Goal: Task Accomplishment & Management: Manage account settings

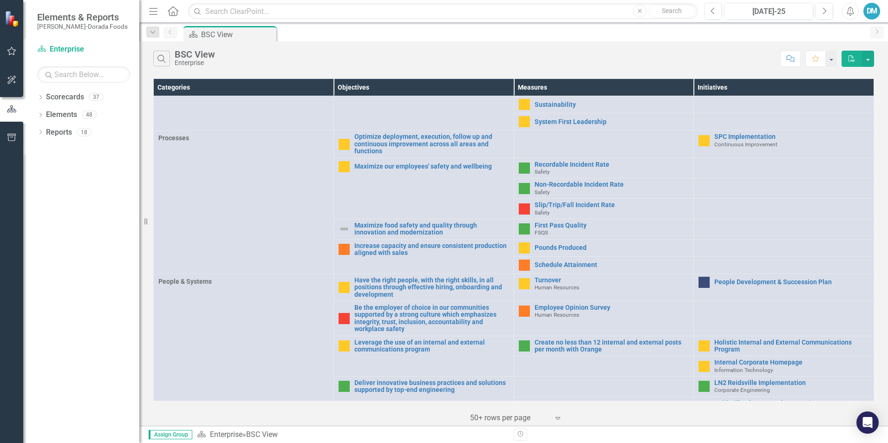
scroll to position [293, 0]
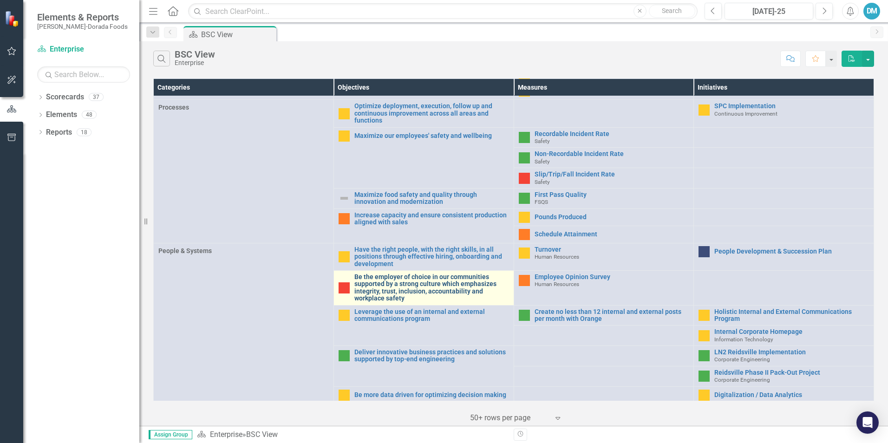
click at [390, 284] on link "Be the employer of choice in our communities supported by a strong culture whic…" at bounding box center [432, 288] width 155 height 29
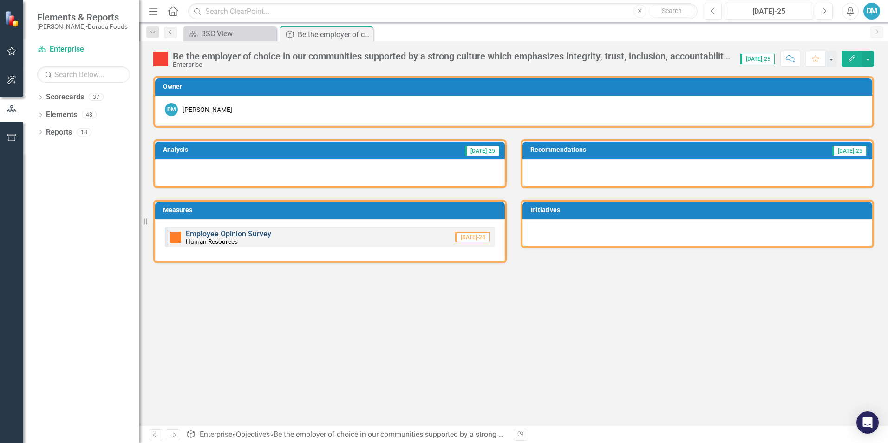
click at [231, 234] on link "Employee Opinion Survey" at bounding box center [228, 234] width 85 height 9
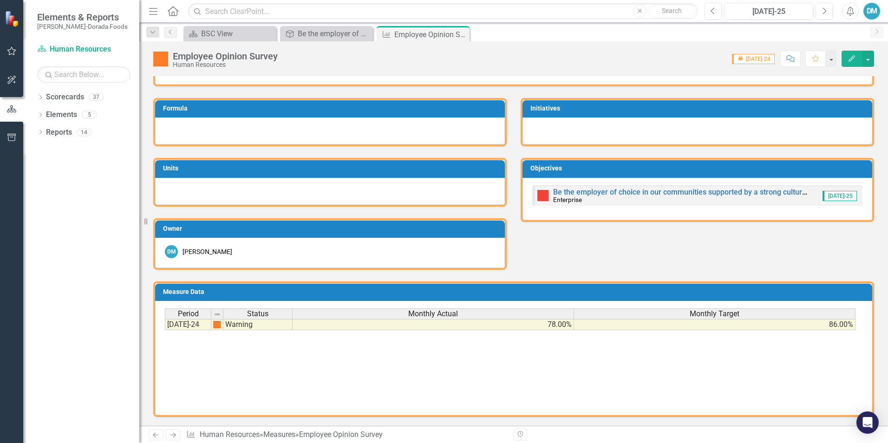
scroll to position [99, 0]
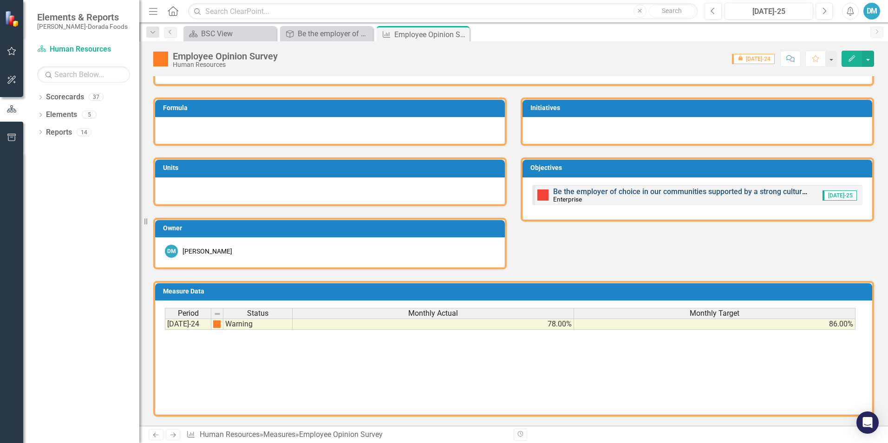
click at [623, 191] on link "Be the employer of choice in our communities supported by a strong culture whic…" at bounding box center [814, 191] width 522 height 9
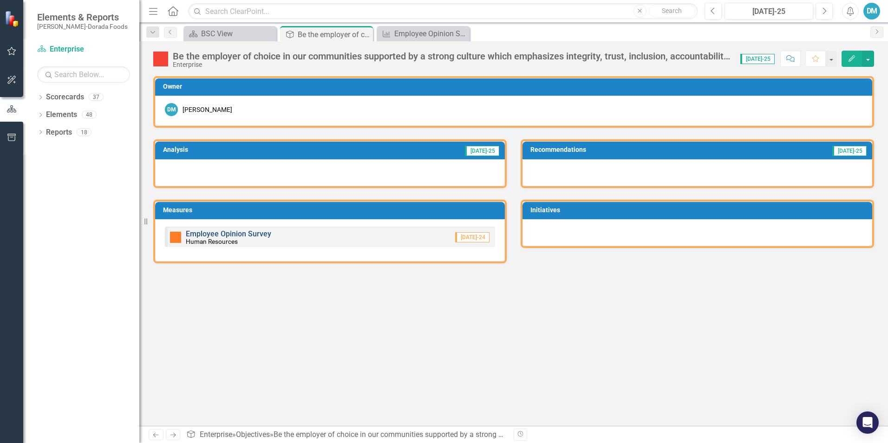
click at [225, 234] on link "Employee Opinion Survey" at bounding box center [228, 234] width 85 height 9
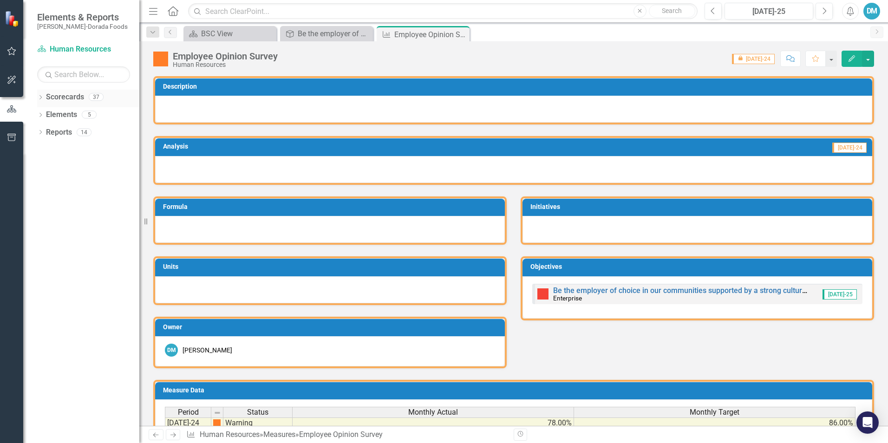
click at [59, 101] on link "Scorecards" at bounding box center [65, 97] width 38 height 11
click at [42, 98] on icon "Dropdown" at bounding box center [40, 98] width 7 height 5
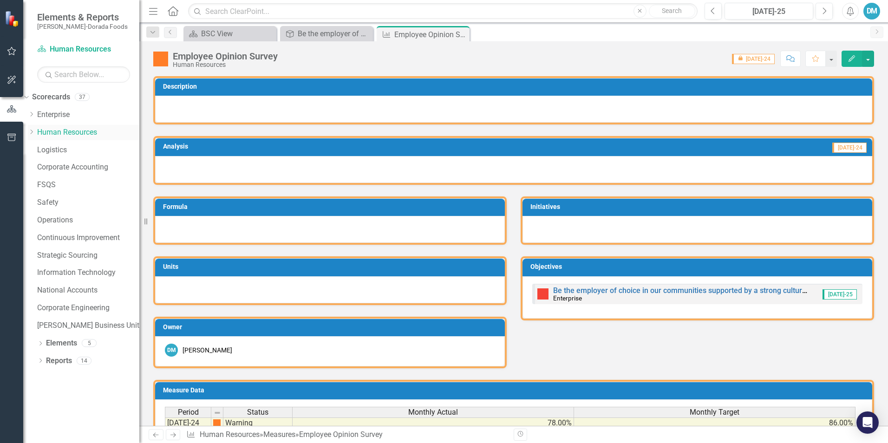
click at [61, 133] on link "Human Resources" at bounding box center [88, 132] width 102 height 11
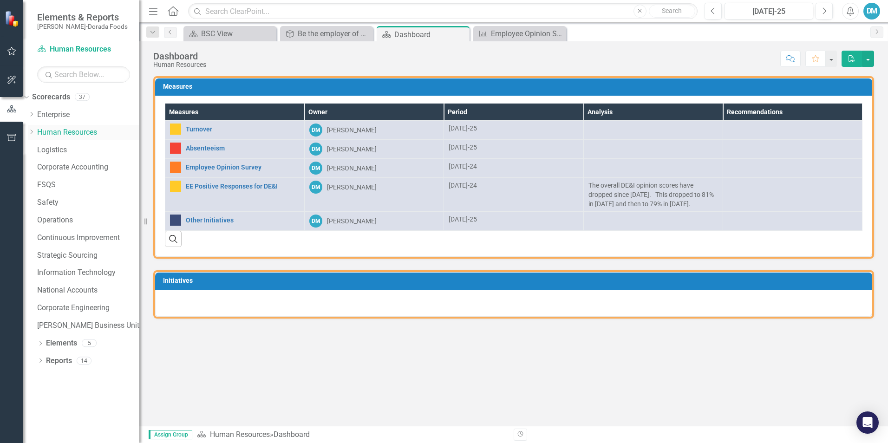
click at [33, 132] on icon at bounding box center [32, 132] width 2 height 5
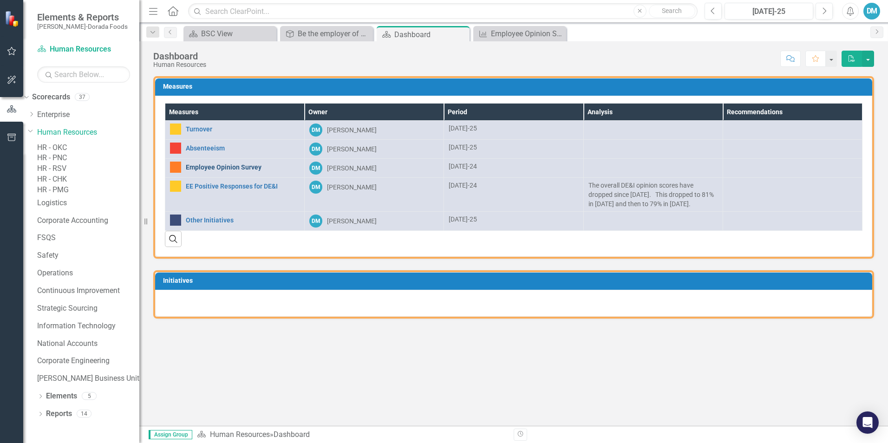
click at [234, 166] on link "Employee Opinion Survey" at bounding box center [243, 167] width 114 height 7
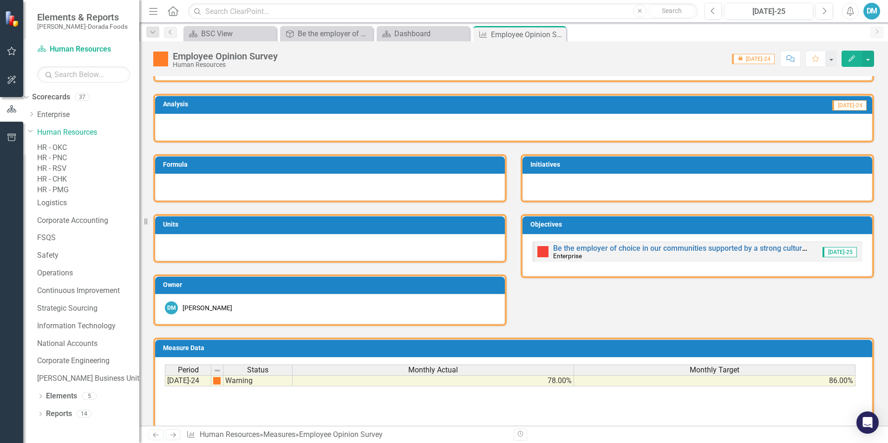
scroll to position [99, 0]
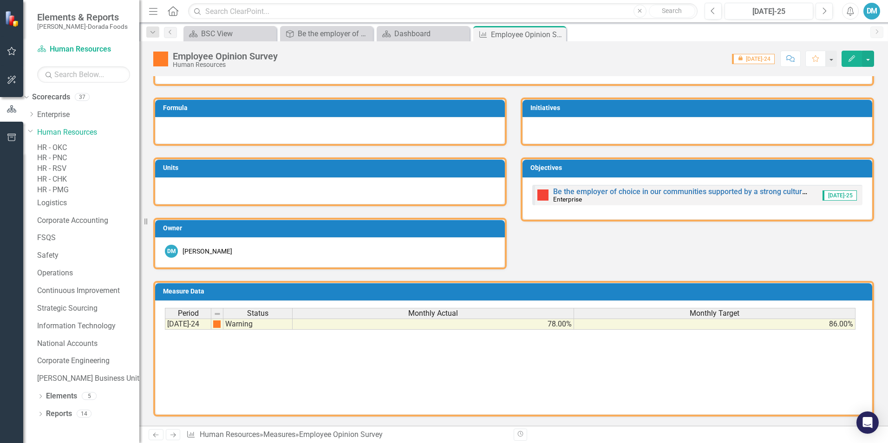
click at [84, 164] on link "HR - PNC" at bounding box center [88, 158] width 102 height 11
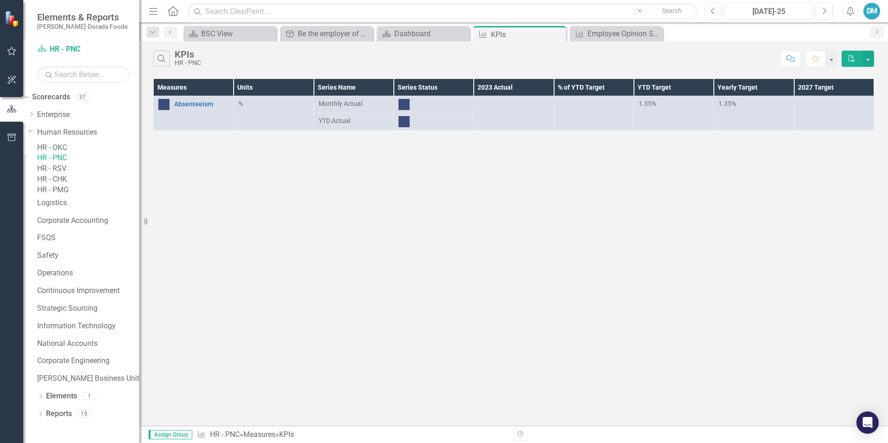
click at [79, 150] on link "HR - OKC" at bounding box center [88, 148] width 102 height 11
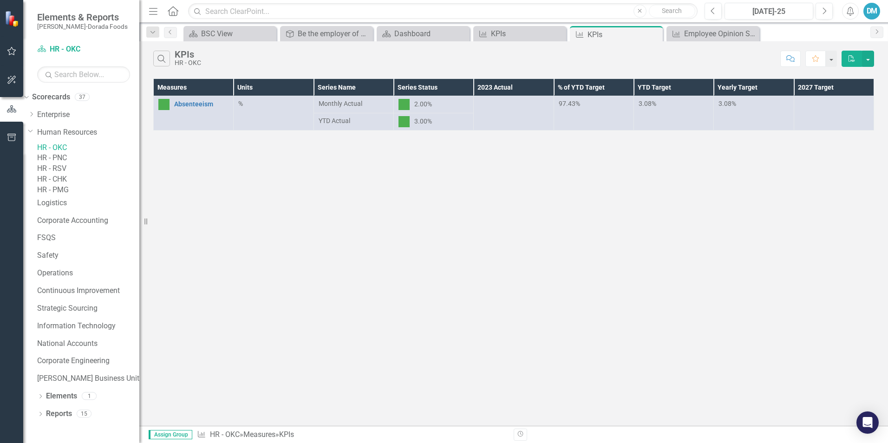
click at [79, 174] on link "HR - RSV" at bounding box center [88, 169] width 102 height 11
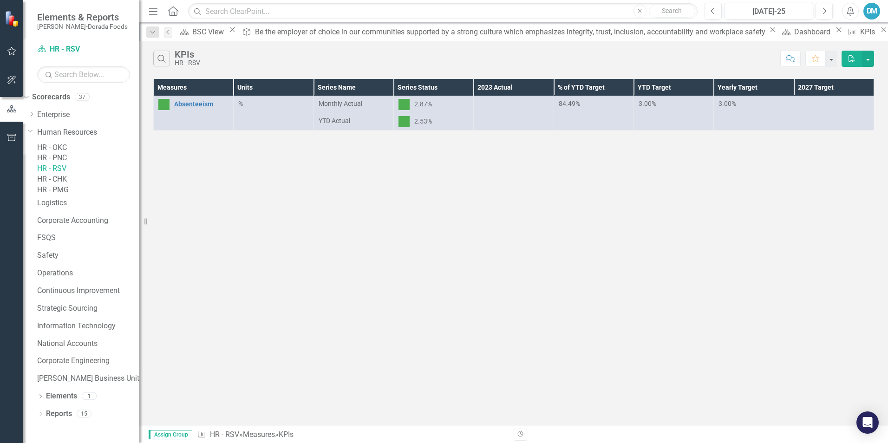
click at [83, 185] on link "HR - CHK" at bounding box center [88, 179] width 102 height 11
click at [88, 196] on link "HR - PMG" at bounding box center [88, 190] width 102 height 11
click at [64, 97] on link "Scorecards" at bounding box center [51, 97] width 38 height 11
click at [66, 131] on link "Human Resources" at bounding box center [88, 132] width 102 height 11
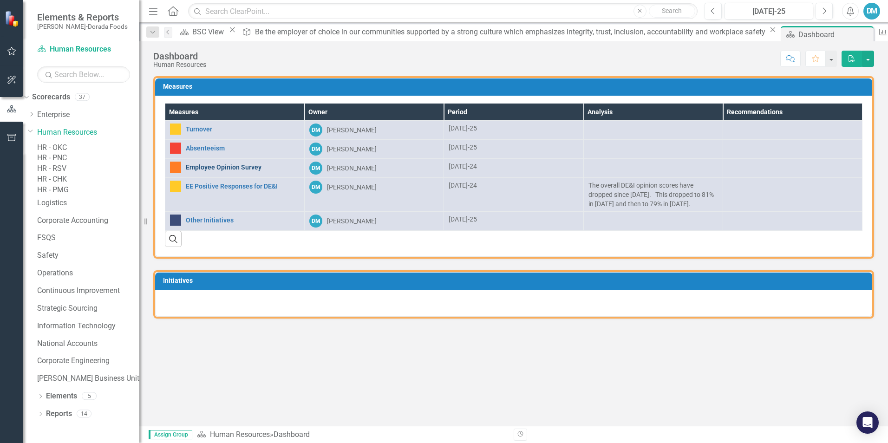
click at [219, 166] on link "Employee Opinion Survey" at bounding box center [243, 167] width 114 height 7
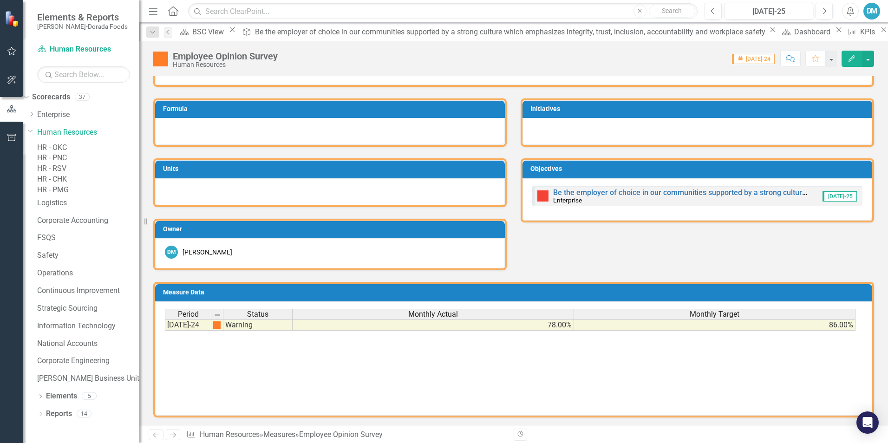
scroll to position [99, 0]
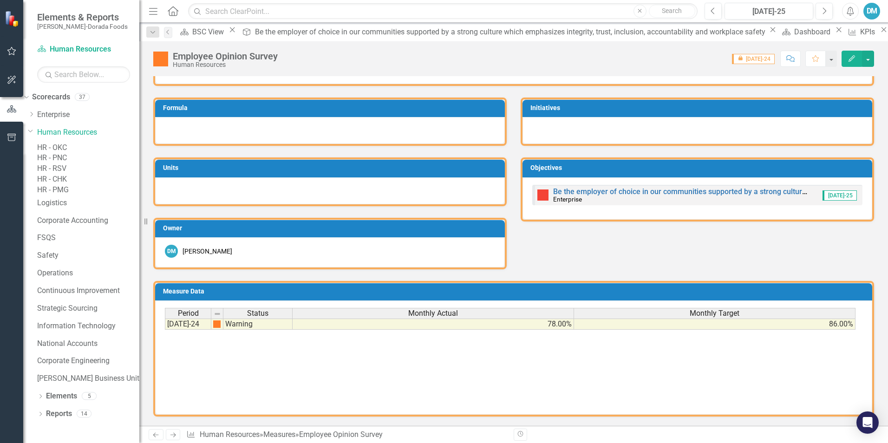
click at [657, 322] on td "86.00%" at bounding box center [715, 324] width 282 height 11
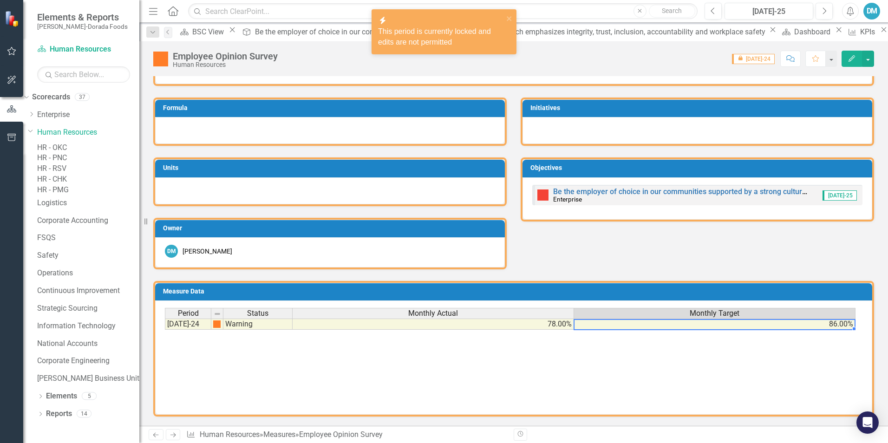
click at [551, 327] on td "78.00%" at bounding box center [434, 324] width 282 height 11
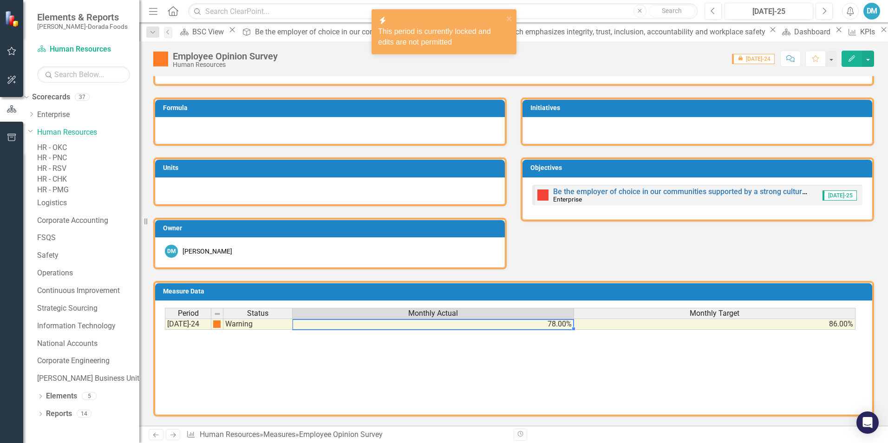
click at [544, 326] on td "78.00%" at bounding box center [434, 324] width 282 height 11
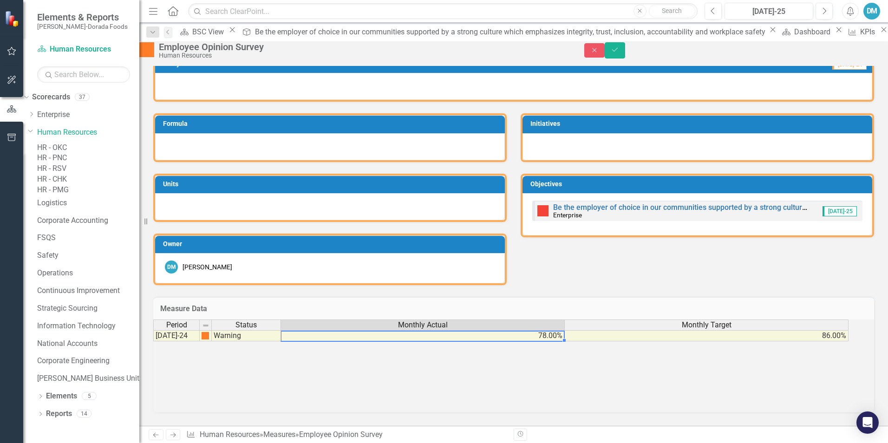
click at [544, 330] on td "78.00%" at bounding box center [423, 335] width 284 height 11
click at [625, 51] on button "Save" at bounding box center [615, 50] width 20 height 16
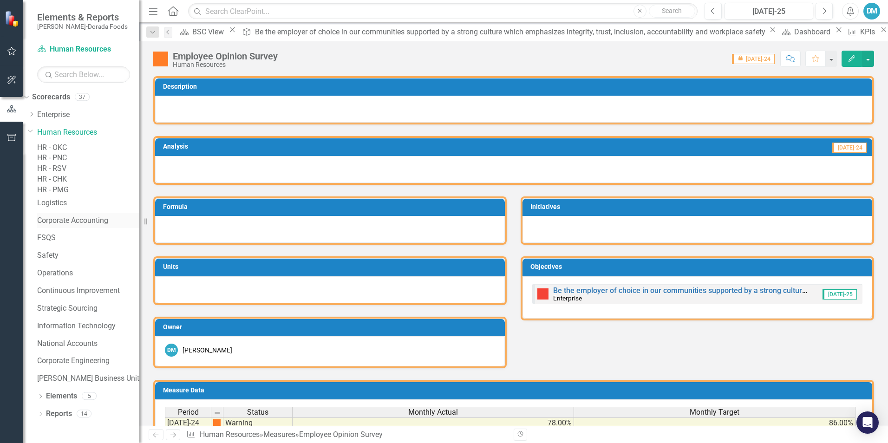
scroll to position [16, 0]
click at [60, 352] on link "Elements" at bounding box center [61, 396] width 31 height 11
click at [39, 352] on icon "Dropdown" at bounding box center [40, 397] width 7 height 5
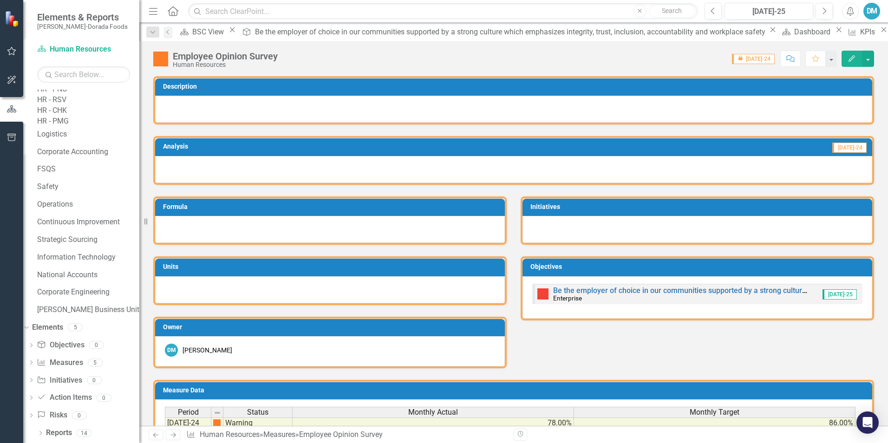
scroll to position [104, 0]
click at [82, 352] on link "Measure Measures" at bounding box center [60, 363] width 46 height 11
click at [79, 352] on link "Measure Measures" at bounding box center [60, 363] width 46 height 11
click at [28, 328] on icon "Dropdown" at bounding box center [25, 327] width 5 height 7
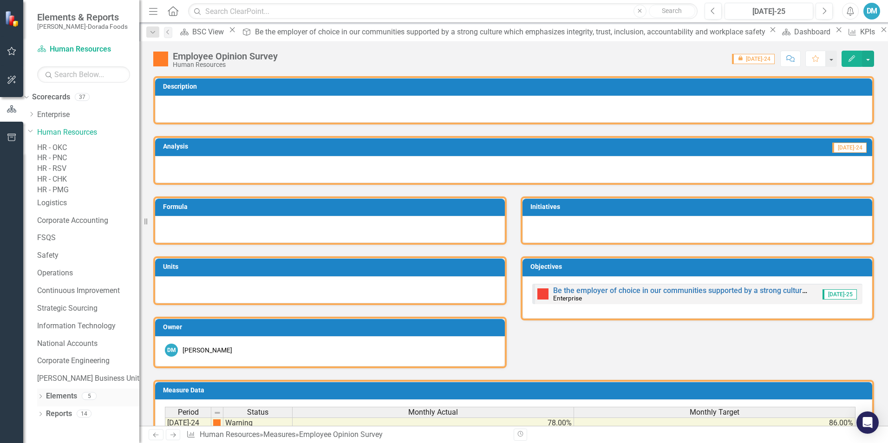
click at [56, 352] on link "Elements" at bounding box center [61, 396] width 31 height 11
click at [10, 77] on icon "button" at bounding box center [11, 80] width 8 height 8
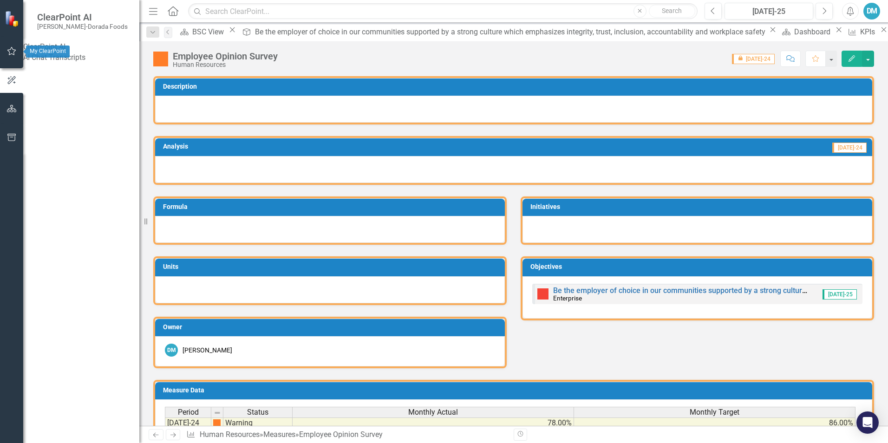
click at [13, 52] on icon "button" at bounding box center [12, 50] width 10 height 7
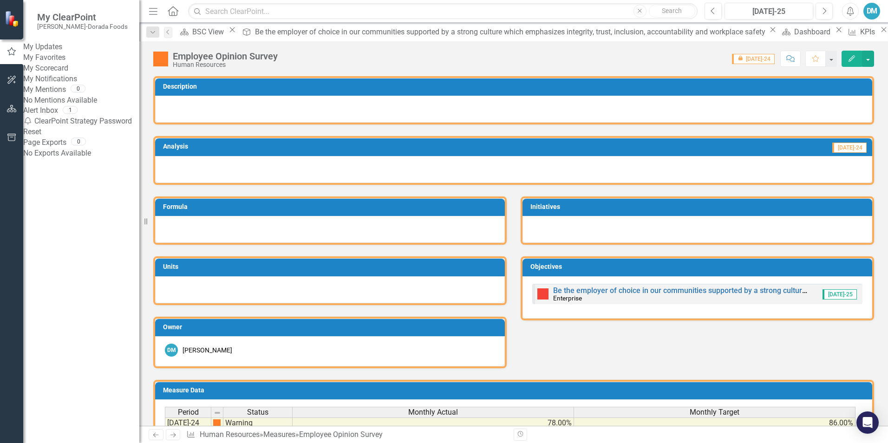
click at [79, 74] on link "My Scorecard" at bounding box center [81, 68] width 116 height 11
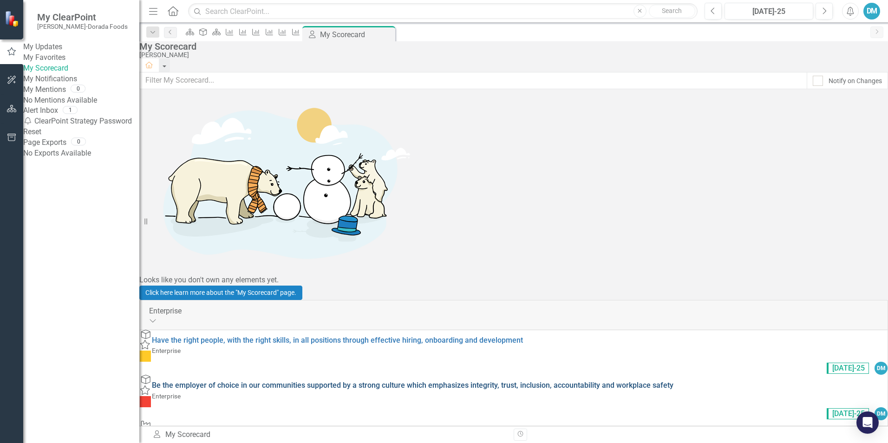
click at [311, 352] on link "Be the employer of choice in our communities supported by a strong culture whic…" at bounding box center [413, 385] width 522 height 9
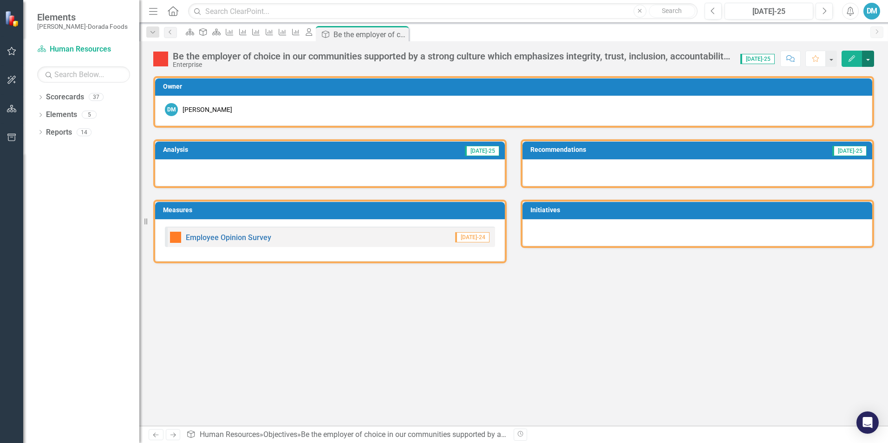
click at [657, 55] on button "button" at bounding box center [868, 59] width 12 height 16
click at [657, 75] on link "Edit Edit Objective" at bounding box center [836, 75] width 75 height 17
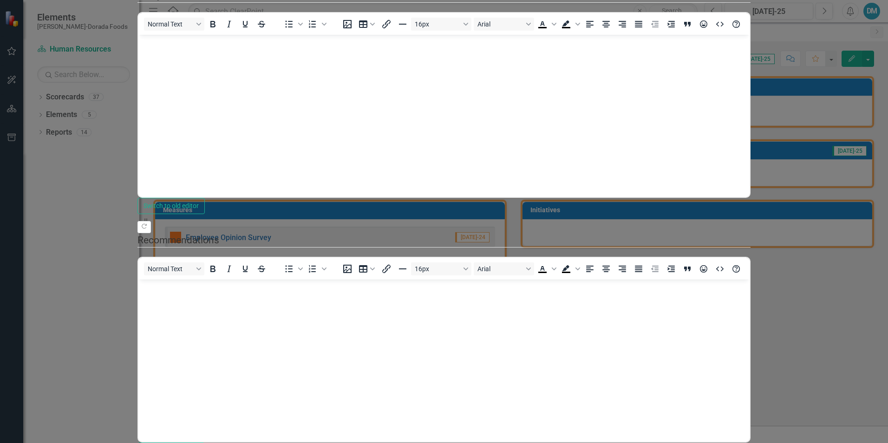
drag, startPoint x: 270, startPoint y: 82, endPoint x: 269, endPoint y: 92, distance: 10.7
checkbox input "true"
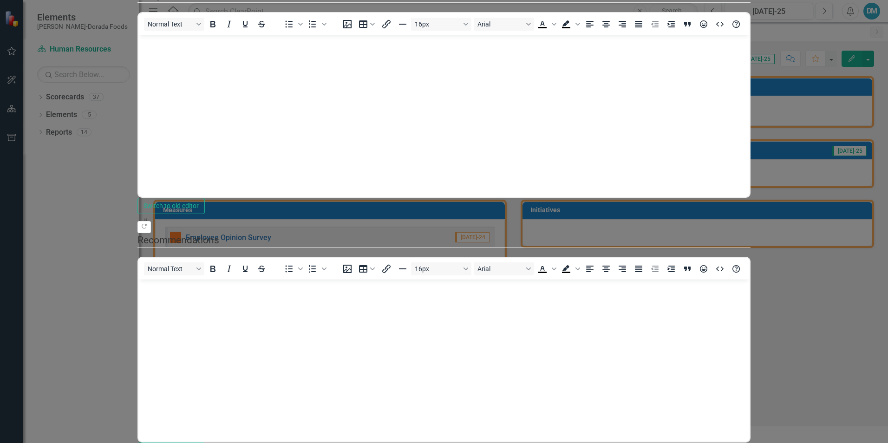
checkbox input "true"
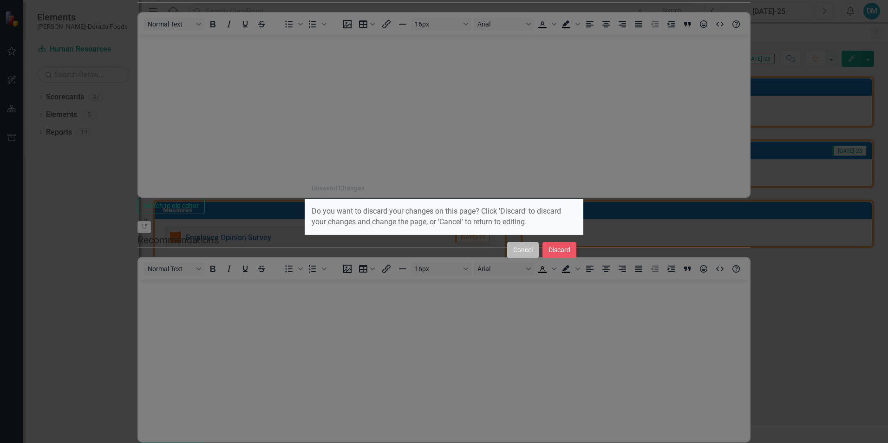
click at [530, 252] on button "Cancel" at bounding box center [523, 250] width 32 height 16
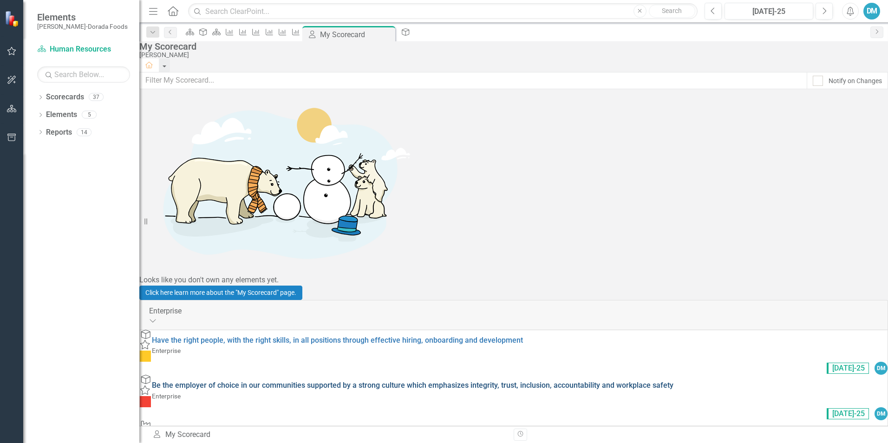
click at [657, 352] on link "Be the employer of choice in our communities supported by a strong culture whic…" at bounding box center [413, 385] width 522 height 9
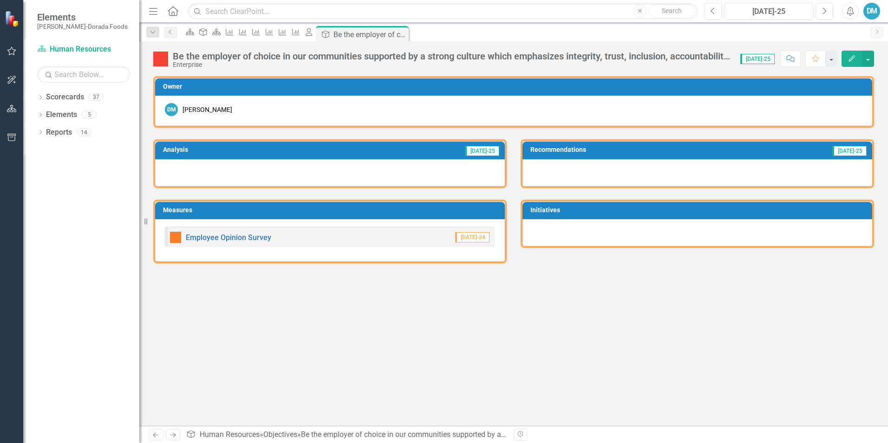
click at [657, 60] on span "[DATE]-25" at bounding box center [758, 59] width 34 height 10
click at [657, 60] on button "button" at bounding box center [831, 59] width 12 height 16
click at [657, 60] on button "button" at bounding box center [868, 59] width 12 height 16
click at [657, 75] on link "Edit Edit Objective" at bounding box center [836, 75] width 75 height 17
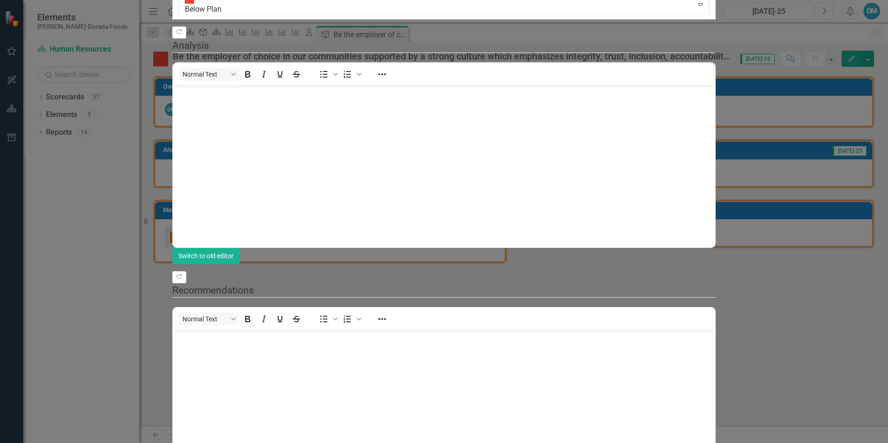
click at [240, 264] on button "Switch to old editor" at bounding box center [205, 256] width 67 height 16
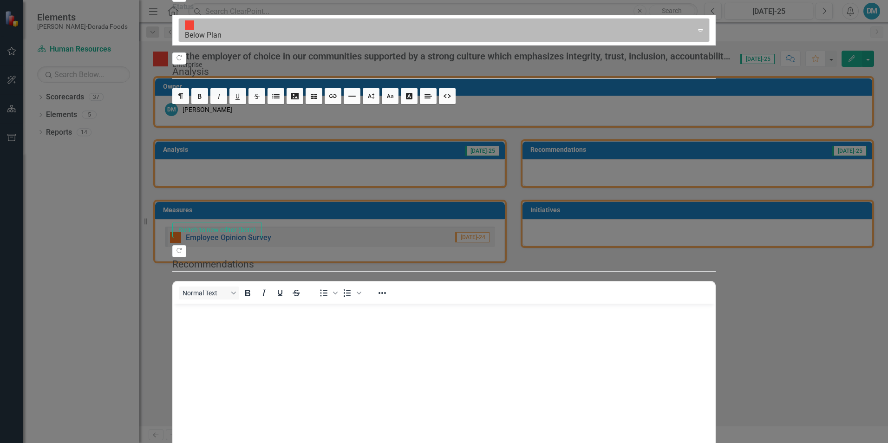
click at [411, 37] on div at bounding box center [436, 30] width 503 height 13
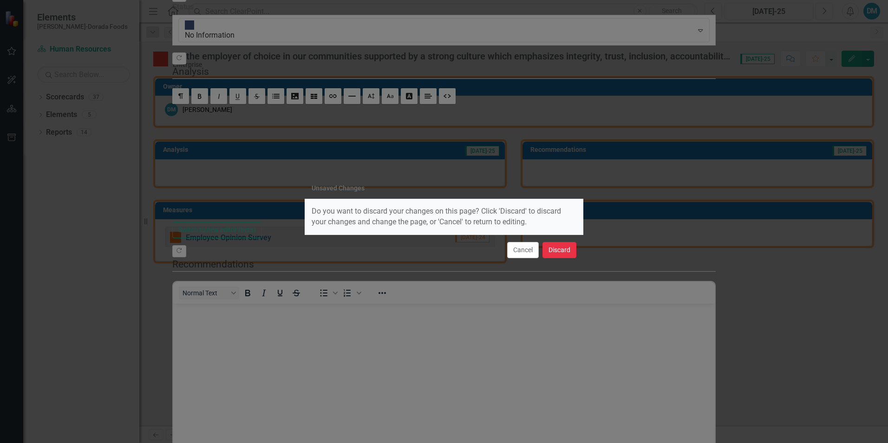
click at [556, 249] on button "Discard" at bounding box center [560, 250] width 34 height 16
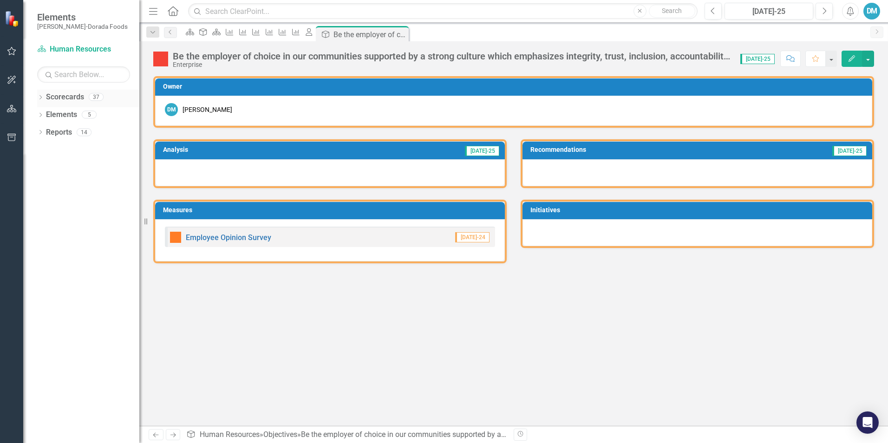
click at [60, 99] on link "Scorecards" at bounding box center [65, 97] width 38 height 11
click at [55, 98] on link "Scorecards" at bounding box center [65, 97] width 38 height 11
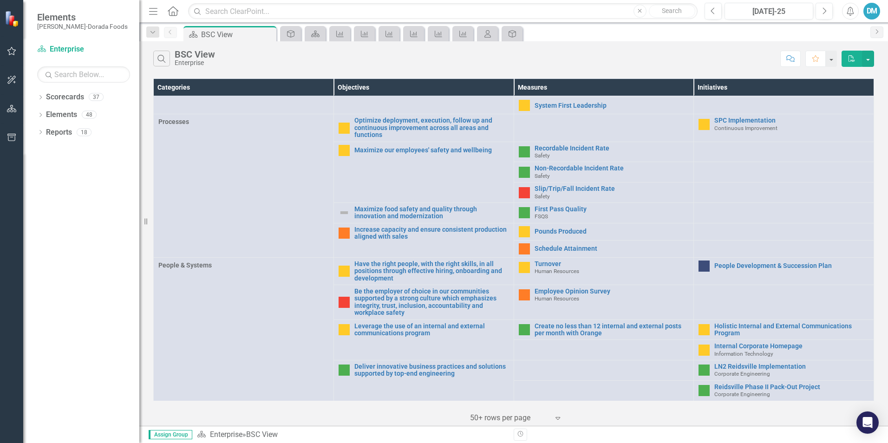
scroll to position [293, 0]
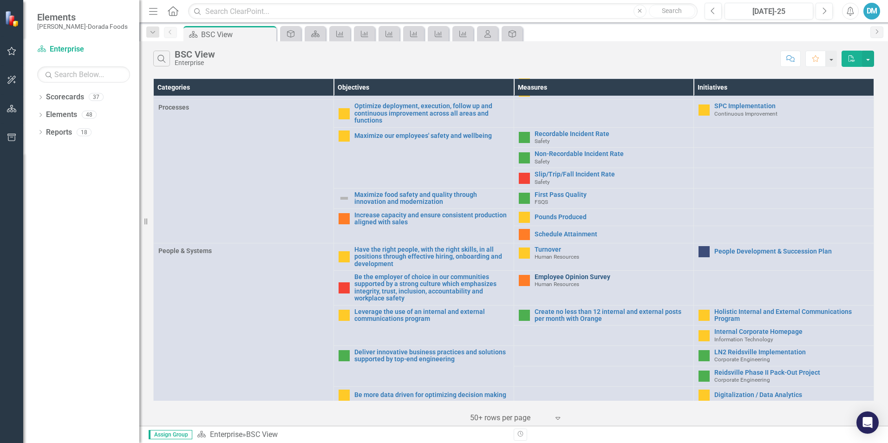
click at [549, 274] on link "Employee Opinion Survey" at bounding box center [612, 277] width 155 height 7
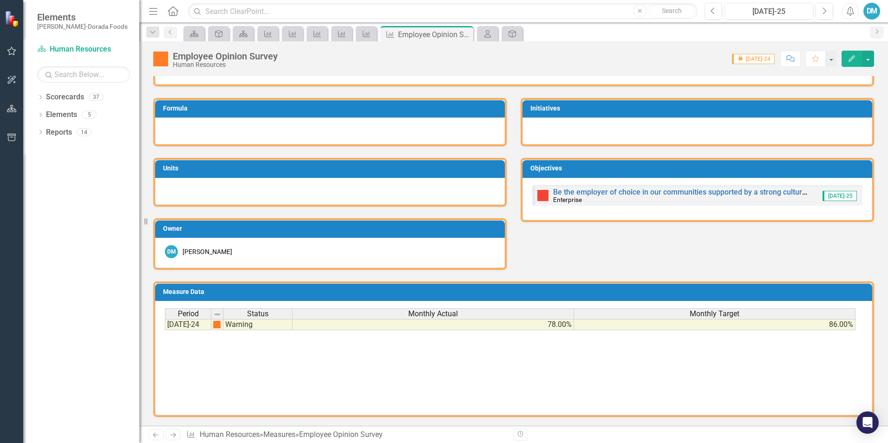
scroll to position [99, 0]
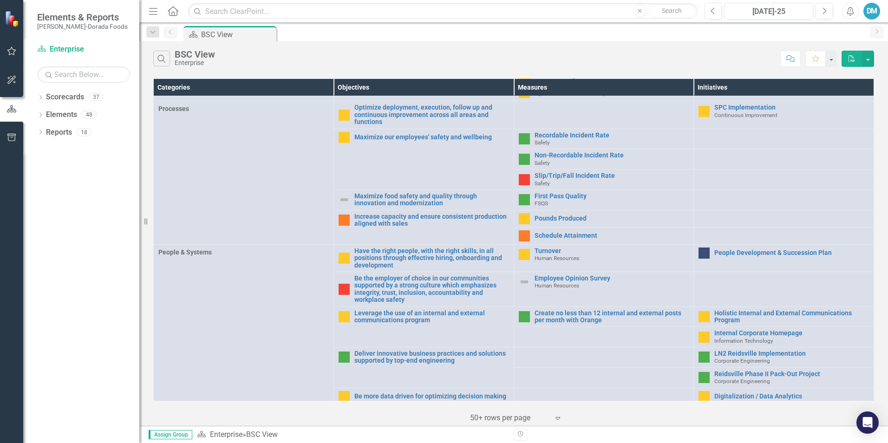
scroll to position [293, 0]
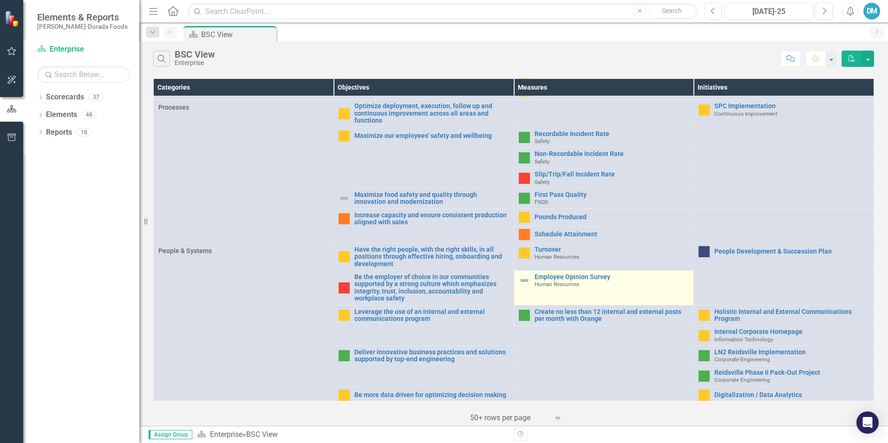
click at [557, 282] on span "Human Resources" at bounding box center [557, 284] width 45 height 7
click at [549, 274] on link "Employee Opinion Survey" at bounding box center [612, 277] width 155 height 7
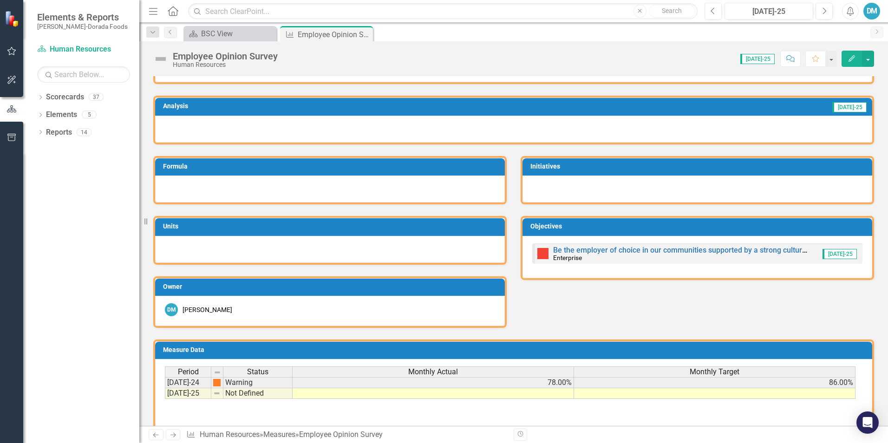
scroll to position [99, 0]
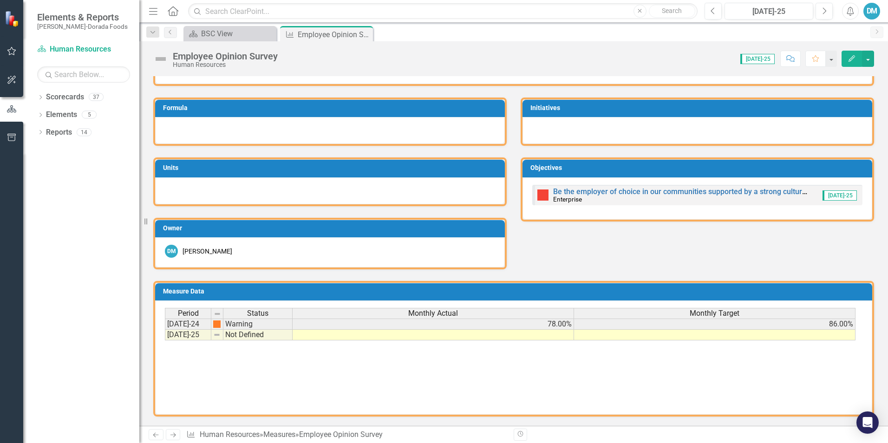
click at [850, 59] on icon "button" at bounding box center [852, 58] width 7 height 7
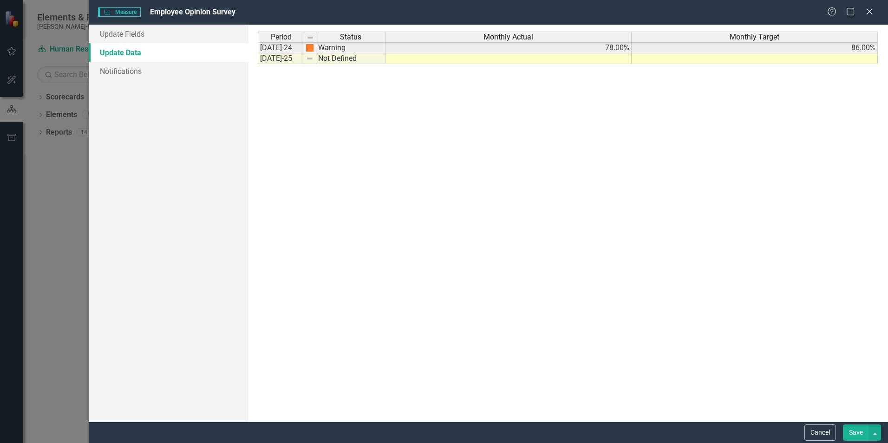
scroll to position [0, 0]
click at [340, 60] on td "Not Defined" at bounding box center [350, 58] width 69 height 11
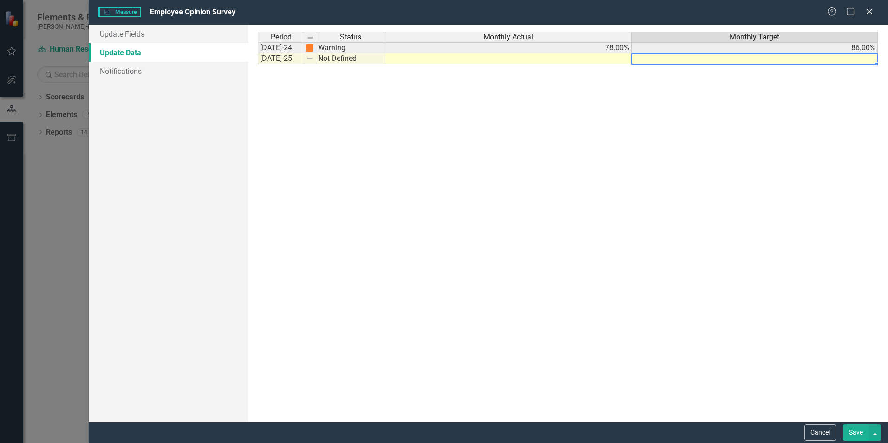
click at [786, 61] on td at bounding box center [755, 58] width 246 height 11
type textarea "86.00"
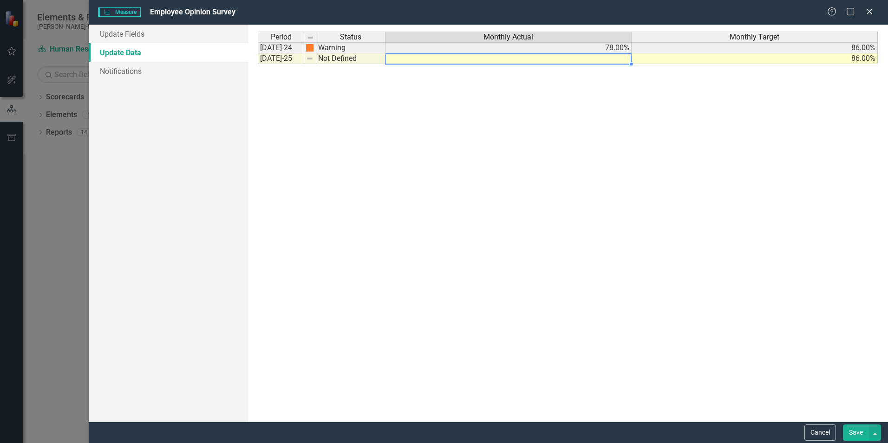
click at [613, 57] on td at bounding box center [509, 58] width 246 height 11
type textarea "84.92"
click at [593, 129] on div "Period Status Monthly Actual Monthly Target Jul-24 Warning 78.00% 86.00% Jul-25…" at bounding box center [568, 223] width 621 height 383
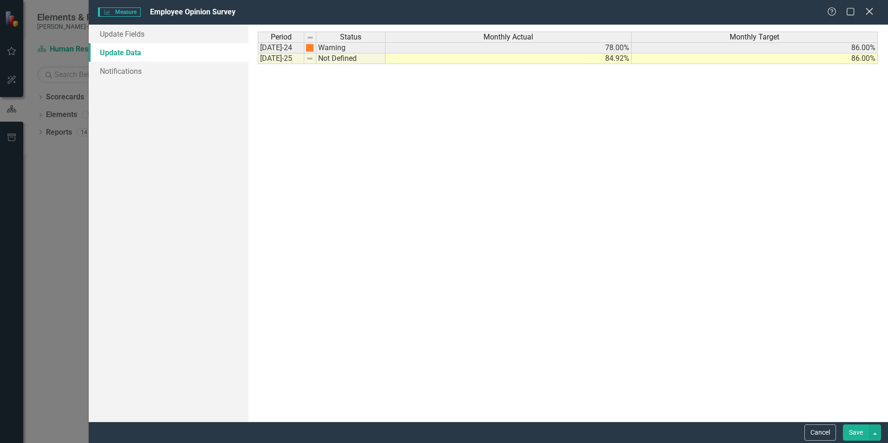
click at [871, 12] on icon "Close" at bounding box center [870, 11] width 12 height 9
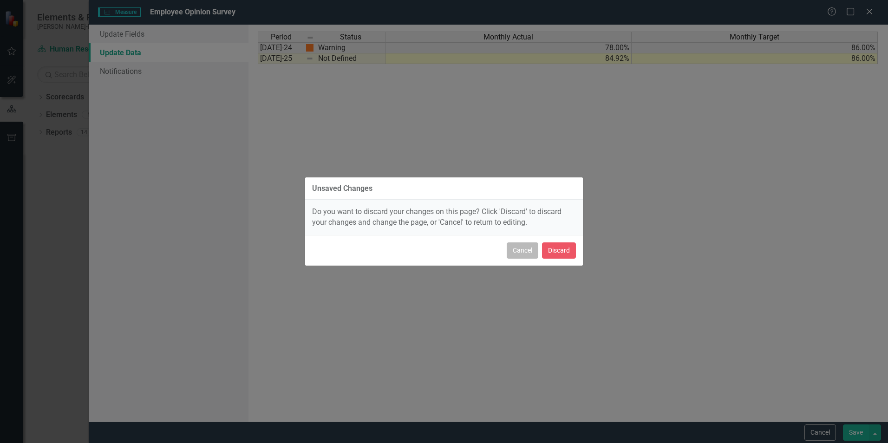
click at [524, 255] on button "Cancel" at bounding box center [523, 251] width 32 height 16
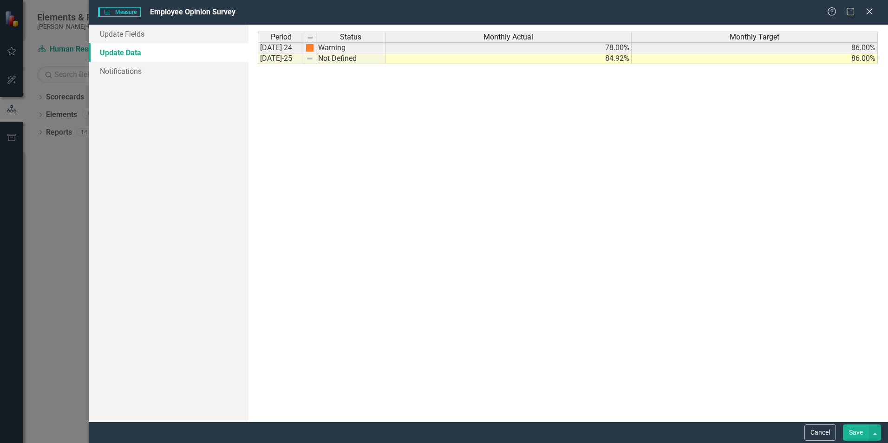
click at [258, 63] on div "Period Status Jul-24 Warning Jul-25 Not Defined" at bounding box center [258, 48] width 0 height 33
click at [309, 62] on img at bounding box center [309, 58] width 7 height 7
click at [309, 60] on img at bounding box center [309, 58] width 7 height 7
click at [326, 101] on div "Period Status Jul-24 Warning Jul-25 Not Defined" at bounding box center [322, 223] width 129 height 383
click at [851, 436] on button "Save" at bounding box center [856, 433] width 26 height 16
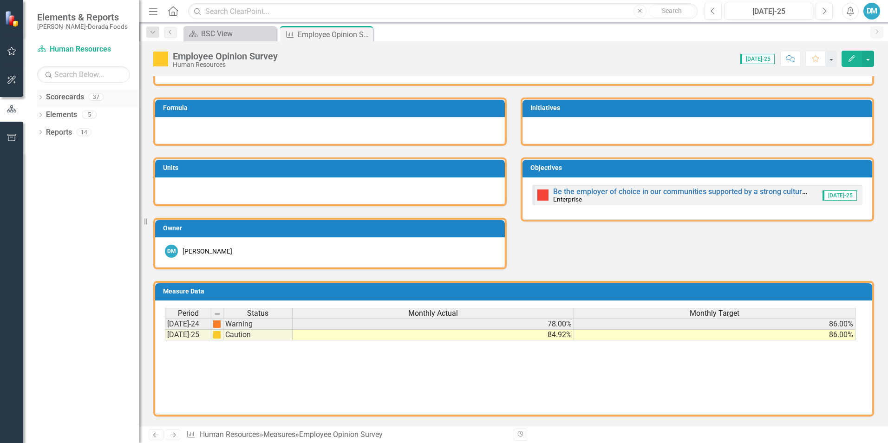
click at [70, 98] on link "Scorecards" at bounding box center [65, 97] width 38 height 11
click at [68, 101] on link "Scorecards" at bounding box center [65, 97] width 38 height 11
click at [40, 97] on icon "Dropdown" at bounding box center [40, 98] width 7 height 5
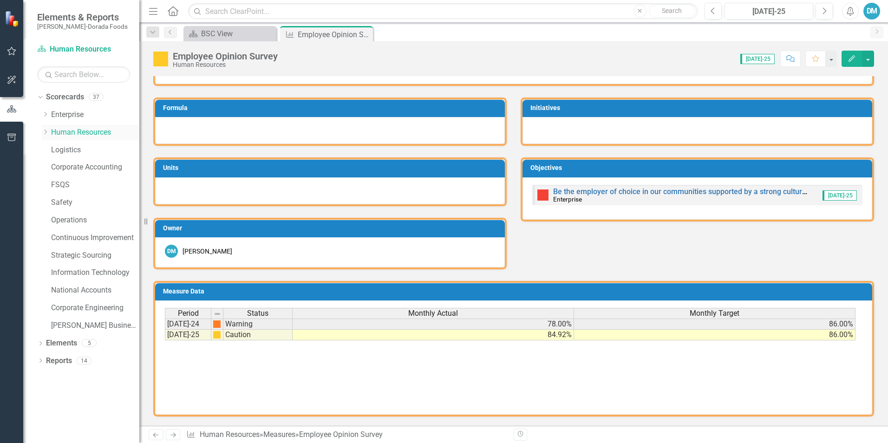
click at [61, 131] on link "Human Resources" at bounding box center [95, 132] width 88 height 11
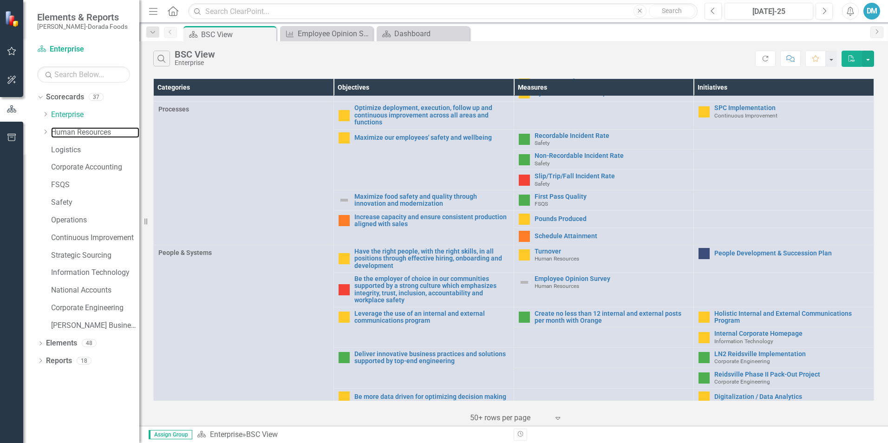
scroll to position [293, 0]
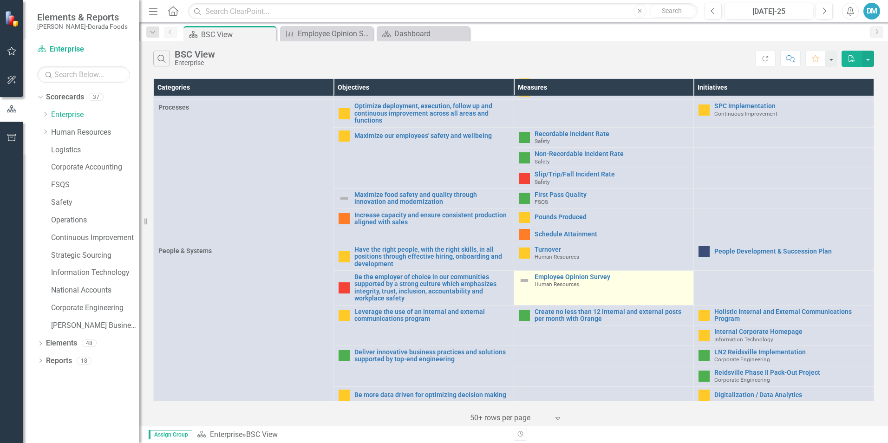
click at [551, 284] on span "Human Resources" at bounding box center [557, 284] width 45 height 7
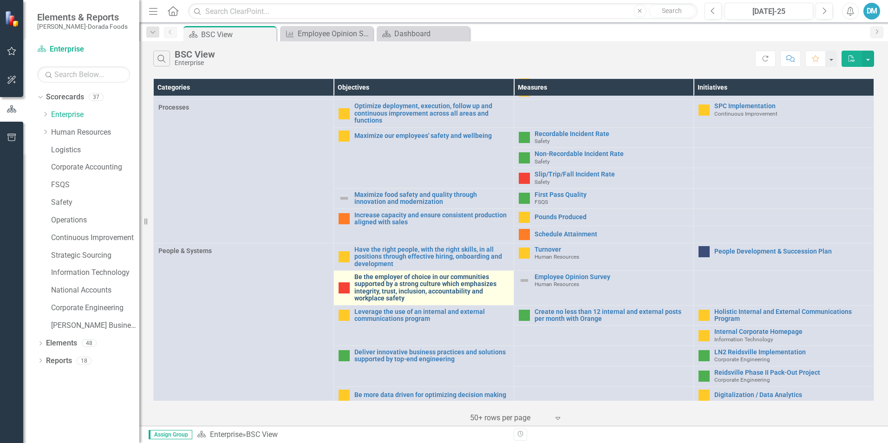
click at [430, 279] on link "Be the employer of choice in our communities supported by a strong culture whic…" at bounding box center [432, 288] width 155 height 29
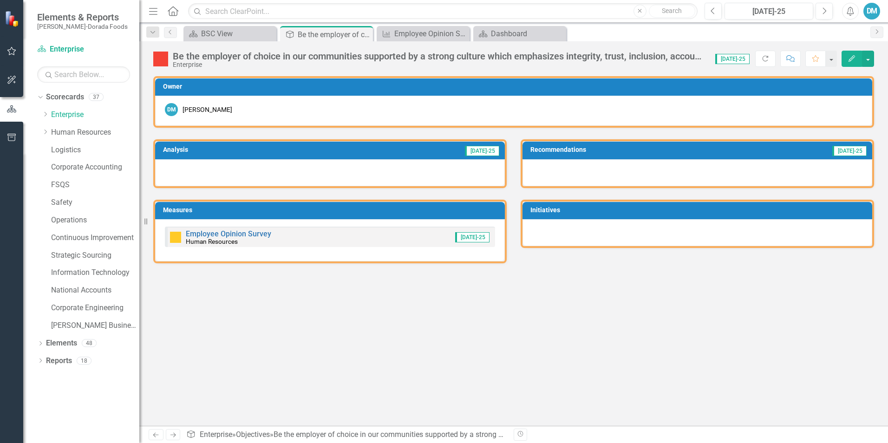
click at [858, 58] on button "Edit" at bounding box center [852, 59] width 20 height 16
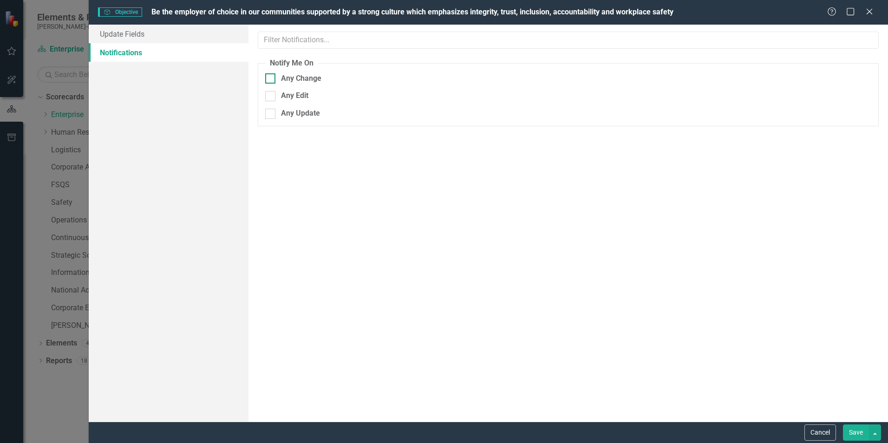
click at [270, 81] on div at bounding box center [270, 78] width 10 height 10
click at [270, 79] on input "Any Change" at bounding box center [268, 76] width 6 height 6
checkbox input "true"
click at [272, 99] on div at bounding box center [270, 96] width 10 height 10
click at [271, 97] on input "Any Edit" at bounding box center [268, 94] width 6 height 6
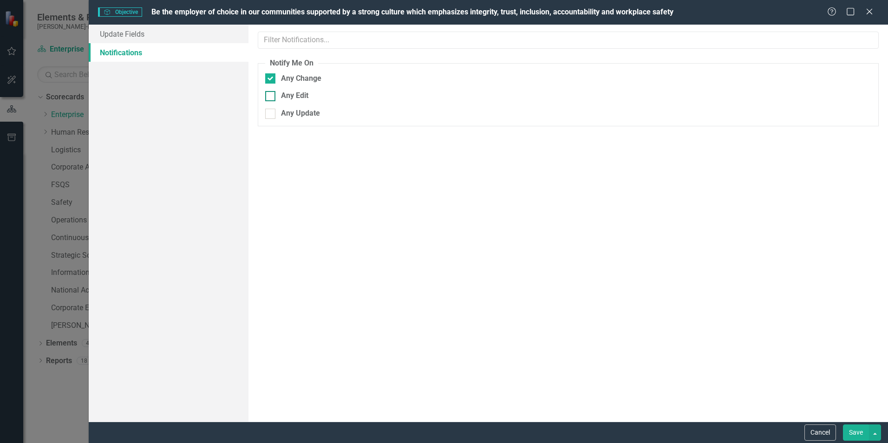
checkbox input "true"
click at [270, 113] on input "Any Update" at bounding box center [268, 112] width 6 height 6
checkbox input "true"
click at [870, 9] on icon "Close" at bounding box center [870, 11] width 12 height 9
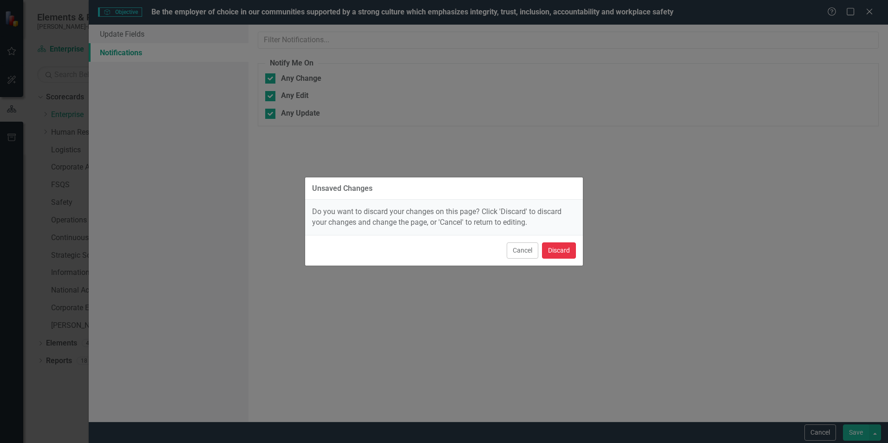
click at [552, 248] on button "Discard" at bounding box center [559, 251] width 34 height 16
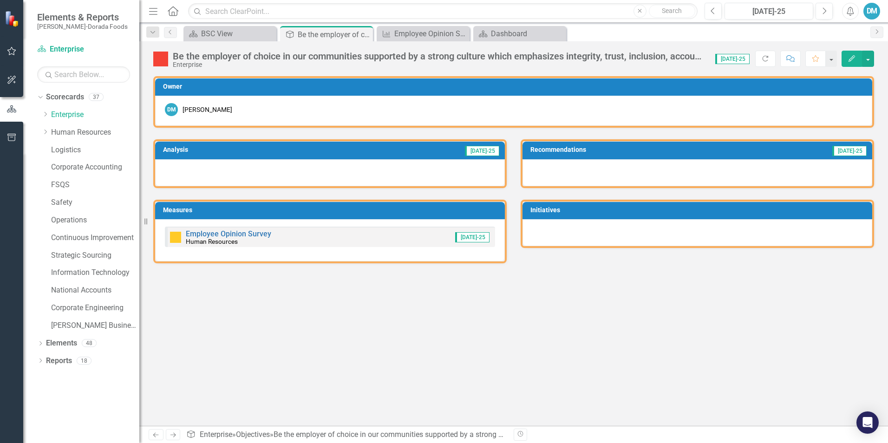
click at [629, 260] on div "Analysis Jul-25 Measures Employee Opinion Survey Human Resources Jul-25 Recomme…" at bounding box center [513, 196] width 735 height 136
click at [158, 54] on img at bounding box center [160, 59] width 15 height 15
click at [215, 55] on div "Be the employer of choice in our communities supported by a strong culture whic…" at bounding box center [439, 56] width 533 height 10
click at [868, 58] on button "button" at bounding box center [868, 59] width 12 height 16
click at [853, 74] on link "Edit Edit Objective" at bounding box center [836, 75] width 75 height 17
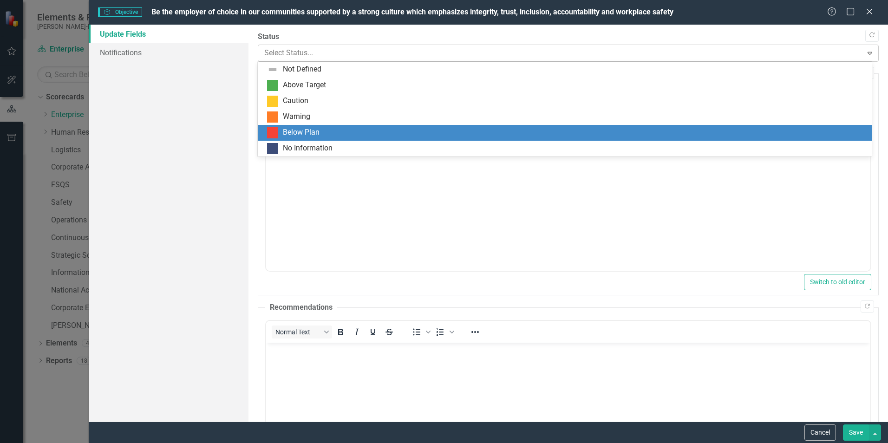
click at [315, 58] on div at bounding box center [560, 53] width 592 height 13
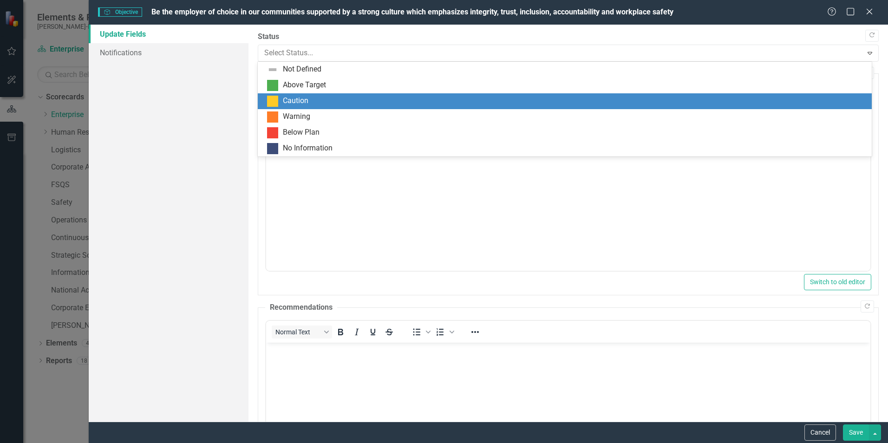
click at [296, 97] on div "Caution" at bounding box center [296, 101] width 26 height 11
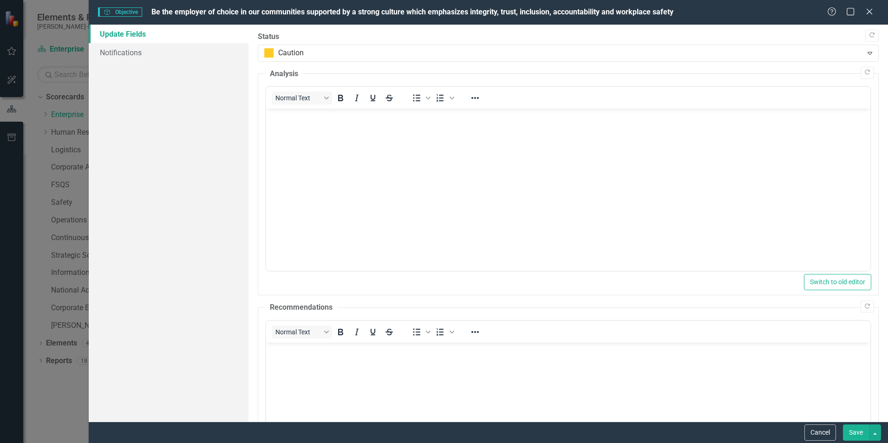
click at [850, 427] on button "Save" at bounding box center [856, 433] width 26 height 16
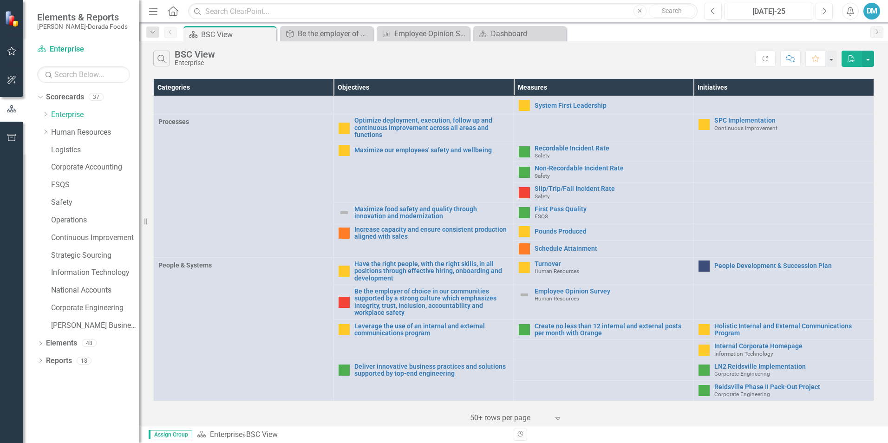
scroll to position [293, 0]
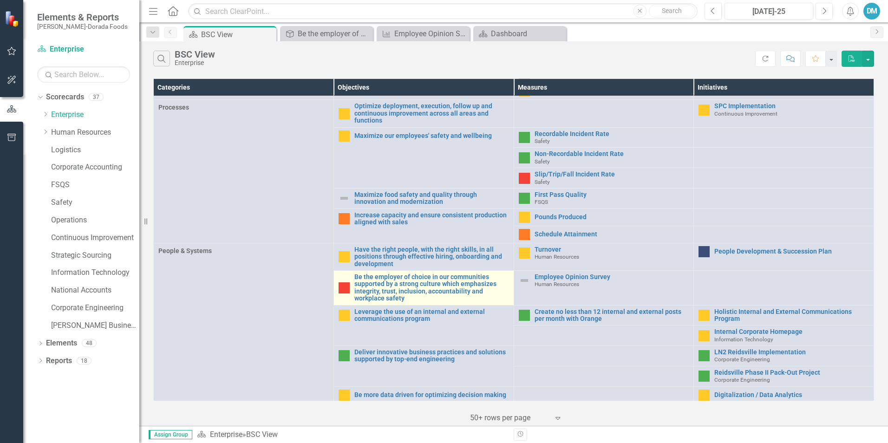
click at [339, 282] on img at bounding box center [344, 287] width 11 height 11
click at [381, 282] on link "Be the employer of choice in our communities supported by a strong culture whic…" at bounding box center [432, 288] width 155 height 29
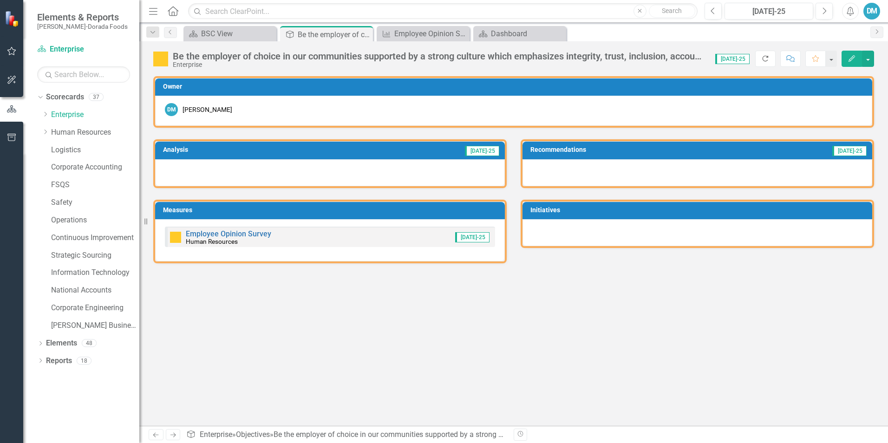
click at [767, 60] on icon "Refresh" at bounding box center [766, 58] width 8 height 7
click at [870, 57] on button "button" at bounding box center [868, 59] width 12 height 16
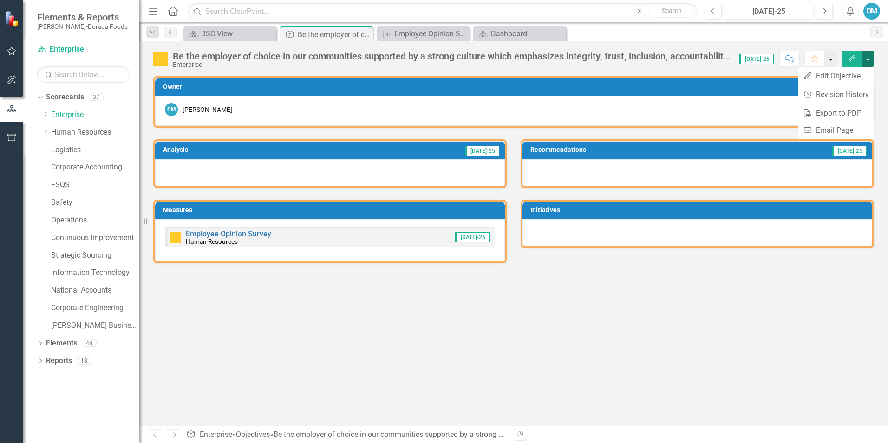
click at [831, 58] on button "button" at bounding box center [831, 59] width 12 height 16
click at [699, 73] on div "Be the employer of choice in our communities supported by a strong culture whic…" at bounding box center [513, 233] width 749 height 385
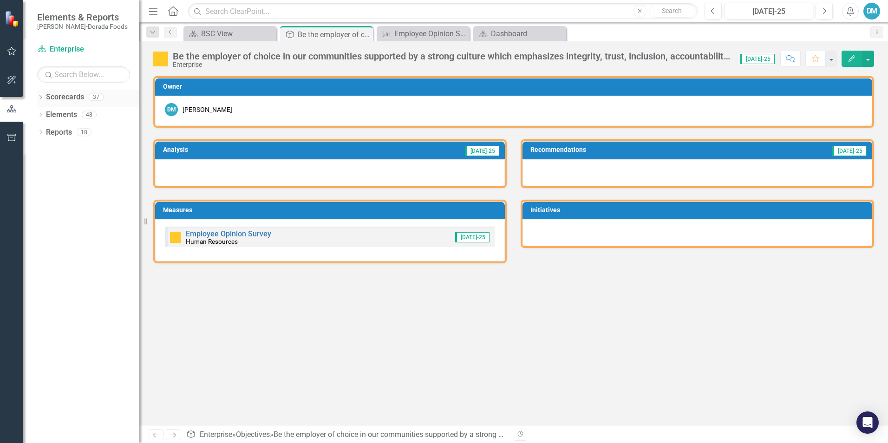
click at [43, 98] on icon "Dropdown" at bounding box center [40, 98] width 7 height 5
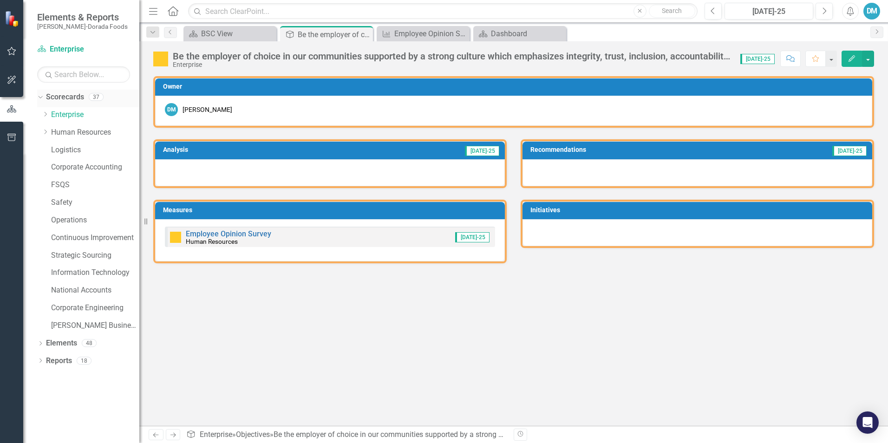
click at [39, 95] on icon "Dropdown" at bounding box center [39, 96] width 5 height 7
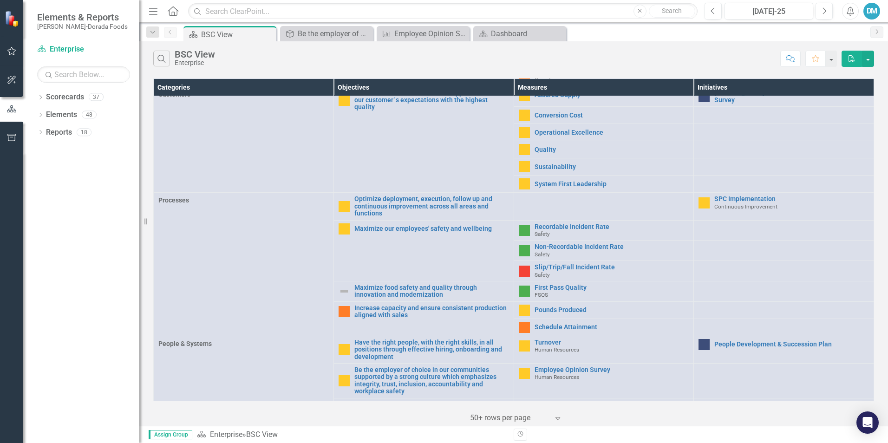
scroll to position [293, 0]
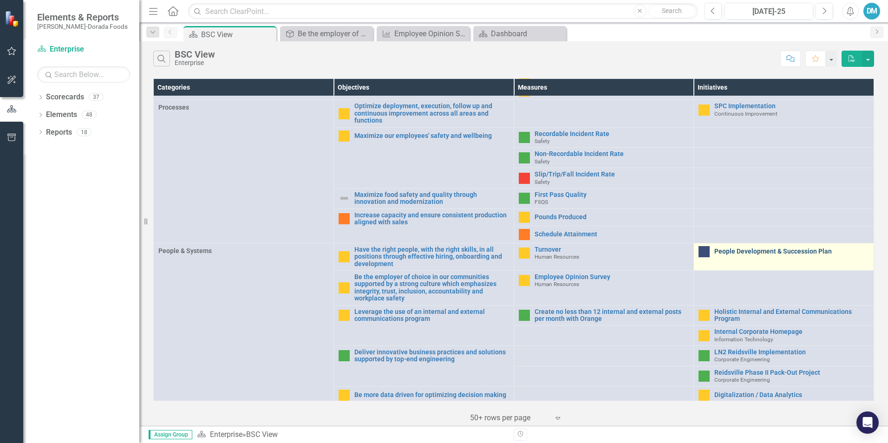
click at [736, 248] on link "People Development & Succession Plan" at bounding box center [792, 251] width 155 height 7
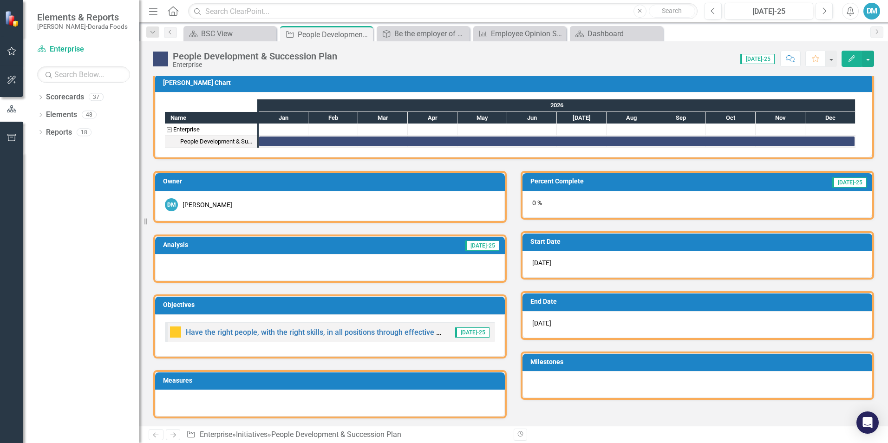
scroll to position [6, 0]
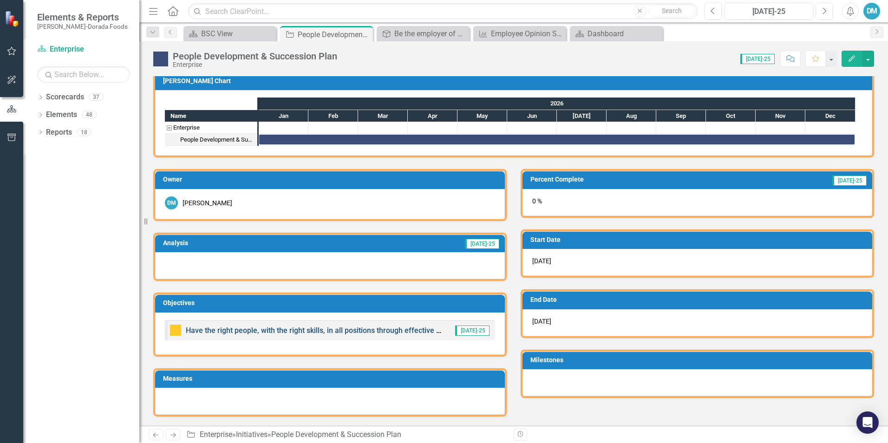
click at [417, 332] on link "Have the right people, with the right skills, in all positions through effectiv…" at bounding box center [371, 330] width 371 height 9
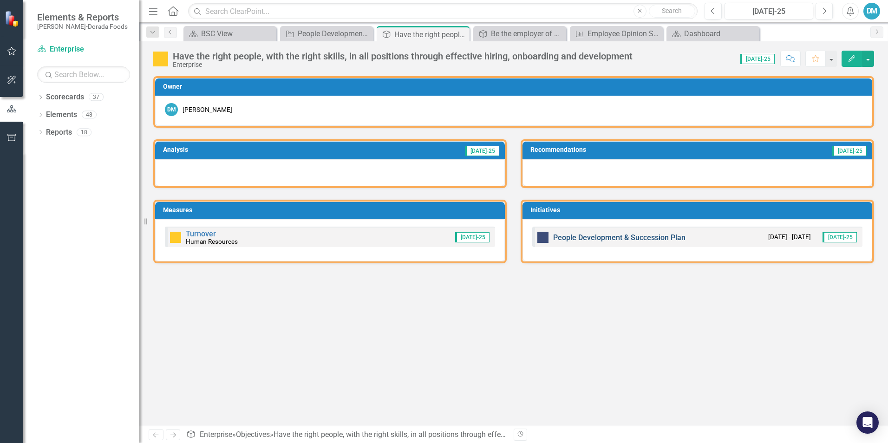
click at [662, 238] on link "People Development & Succession Plan" at bounding box center [619, 237] width 132 height 9
